Goal: Information Seeking & Learning: Learn about a topic

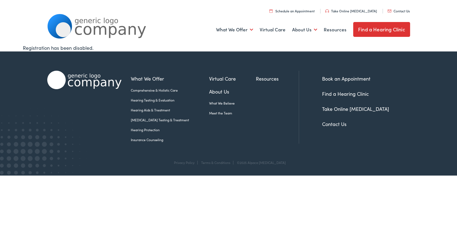
click at [158, 109] on link "Hearing Aids & Treatment" at bounding box center [170, 110] width 78 height 5
